Goal: Task Accomplishment & Management: Use online tool/utility

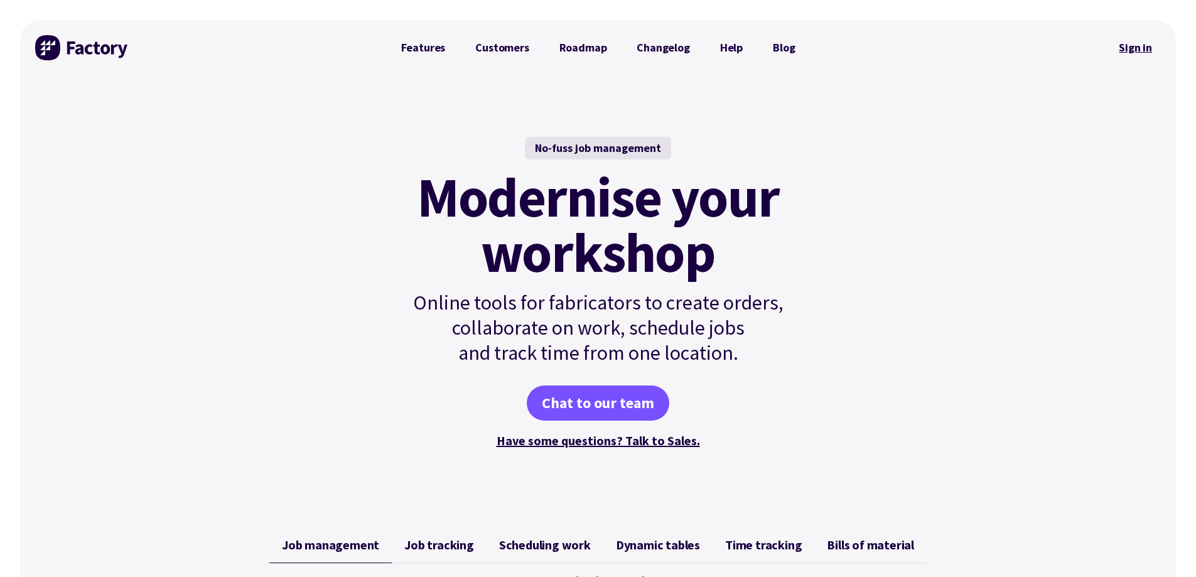
click at [1139, 46] on link "Sign in" at bounding box center [1135, 47] width 51 height 29
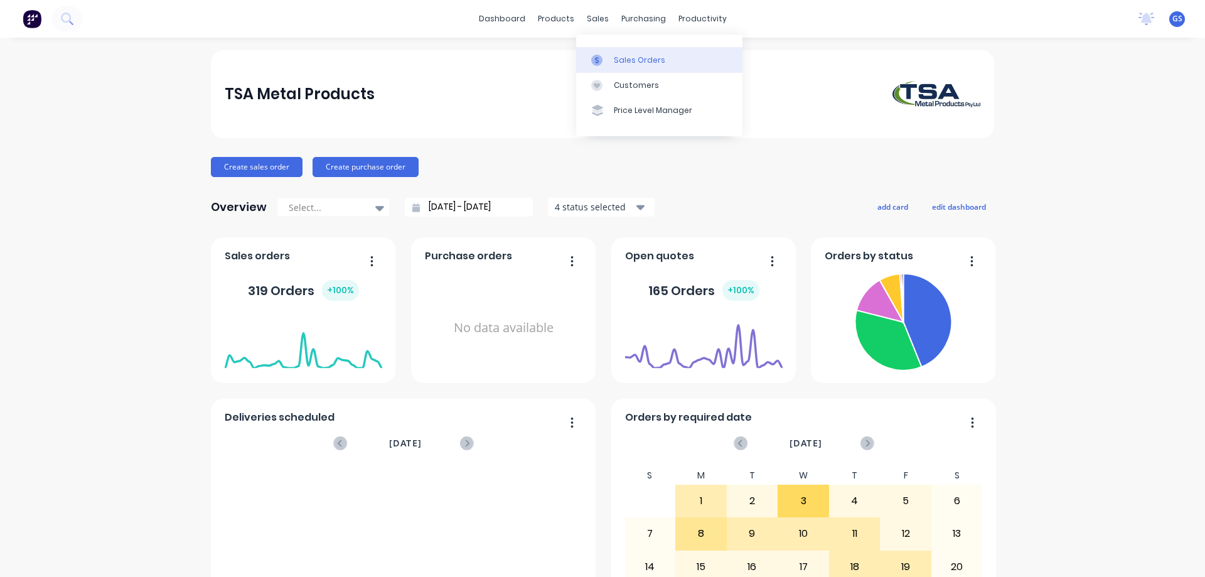
click at [627, 63] on div "Sales Orders" at bounding box center [639, 60] width 51 height 11
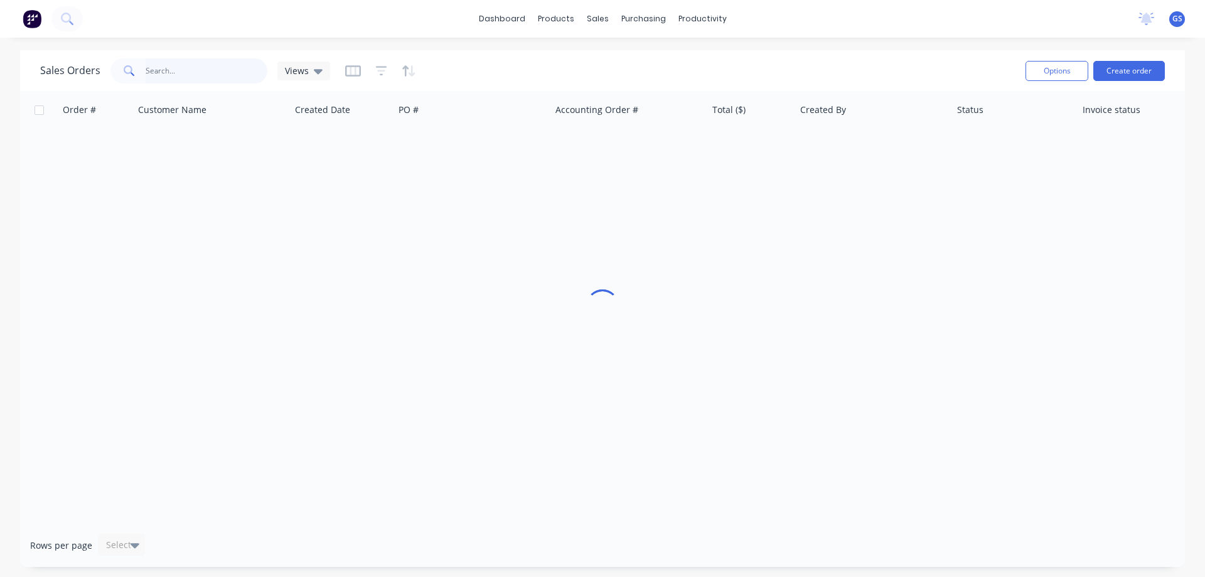
click at [157, 67] on input "text" at bounding box center [207, 70] width 122 height 25
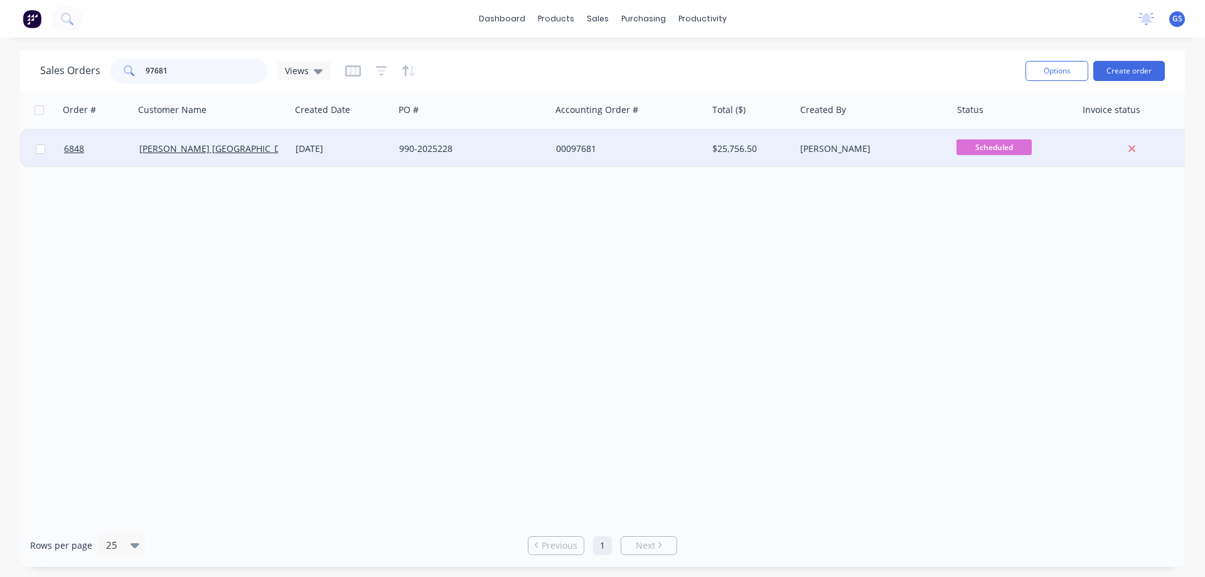
type input "97681"
click at [218, 155] on div "Haworth Australia" at bounding box center [212, 149] width 156 height 38
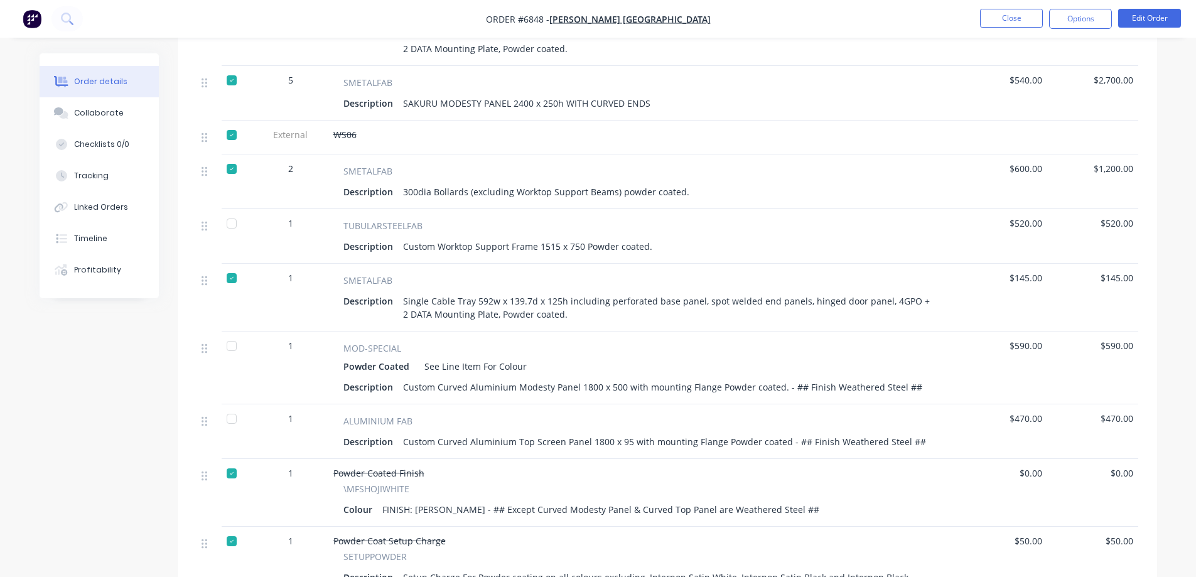
scroll to position [1004, 0]
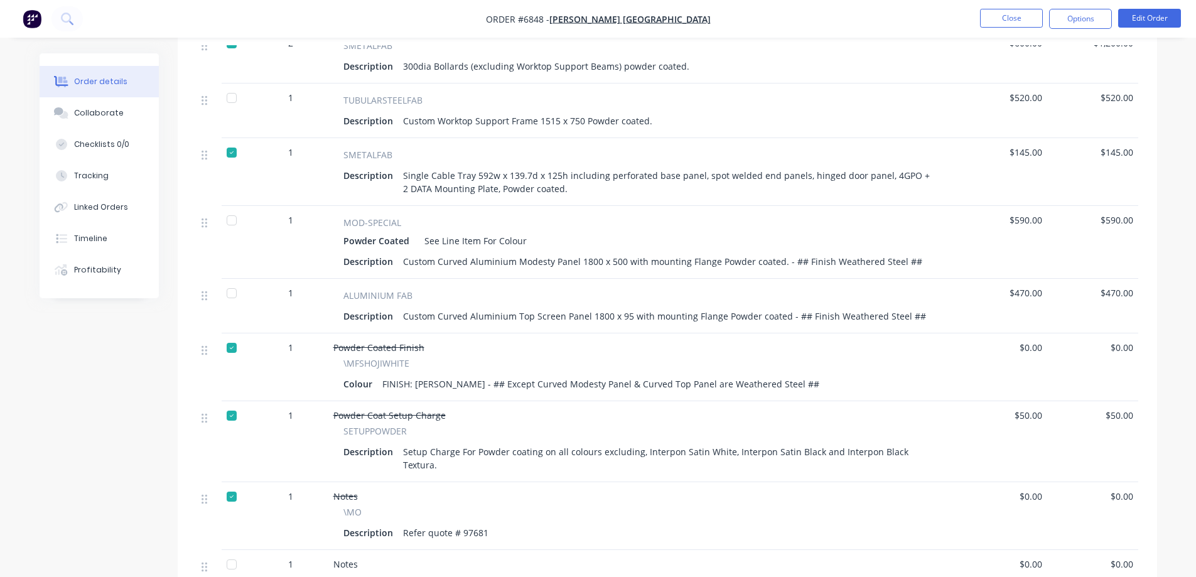
drag, startPoint x: 230, startPoint y: 280, endPoint x: 237, endPoint y: 242, distance: 38.8
click at [230, 281] on div at bounding box center [231, 293] width 25 height 25
click at [227, 208] on div at bounding box center [231, 220] width 25 height 25
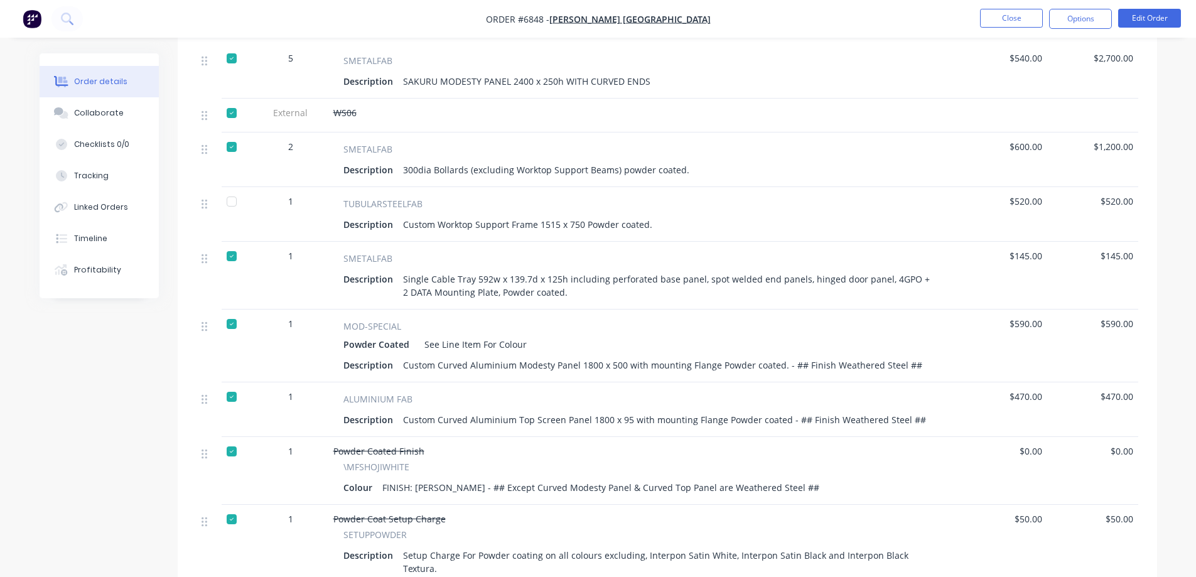
scroll to position [879, 0]
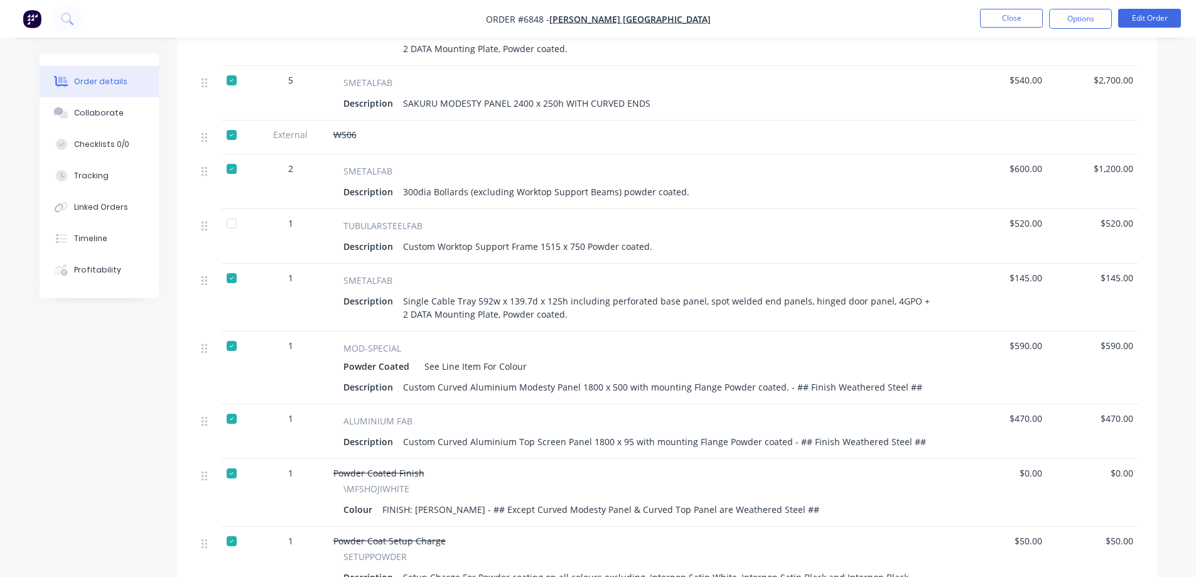
click at [231, 211] on div at bounding box center [231, 223] width 25 height 25
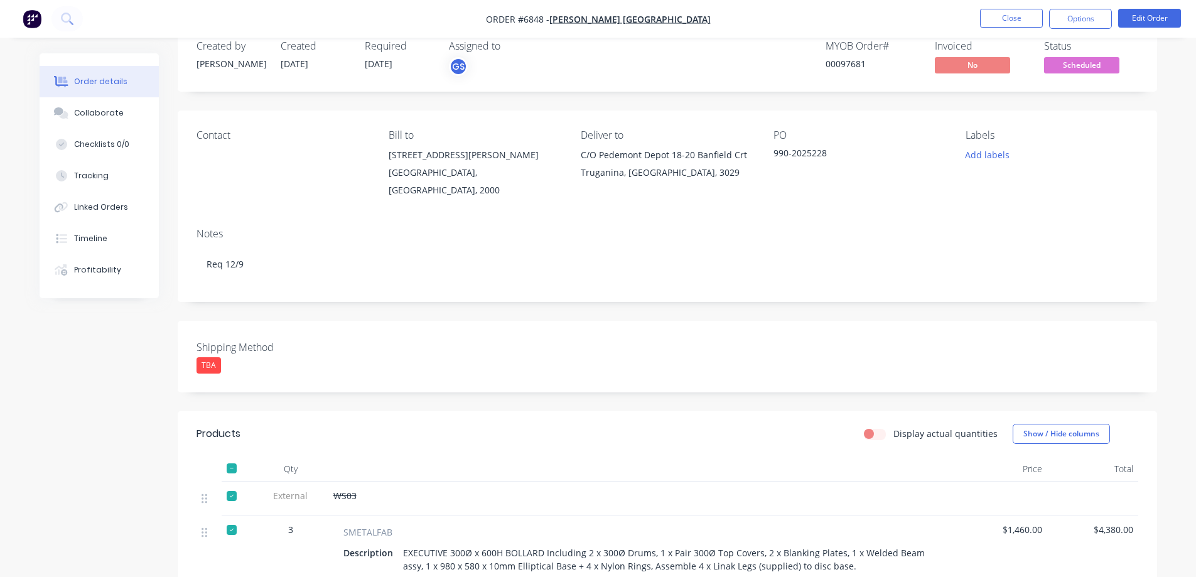
scroll to position [0, 0]
